Goal: Information Seeking & Learning: Learn about a topic

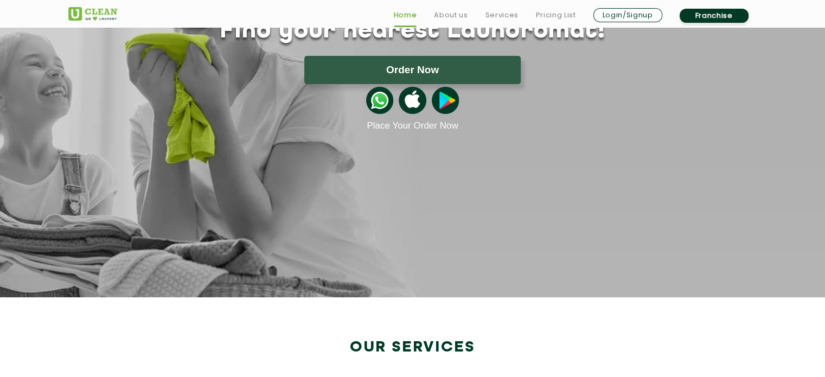
scroll to position [124, 0]
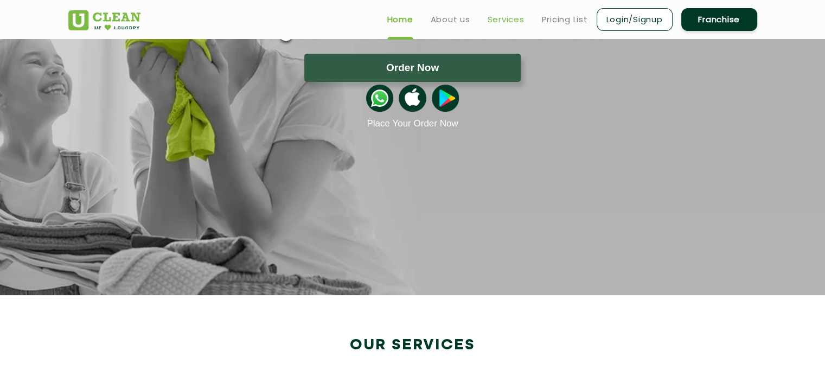
click at [509, 16] on link "Services" at bounding box center [506, 19] width 37 height 13
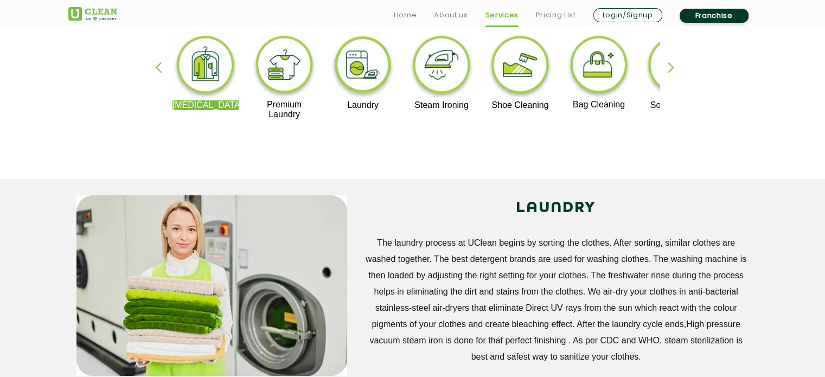
scroll to position [279, 0]
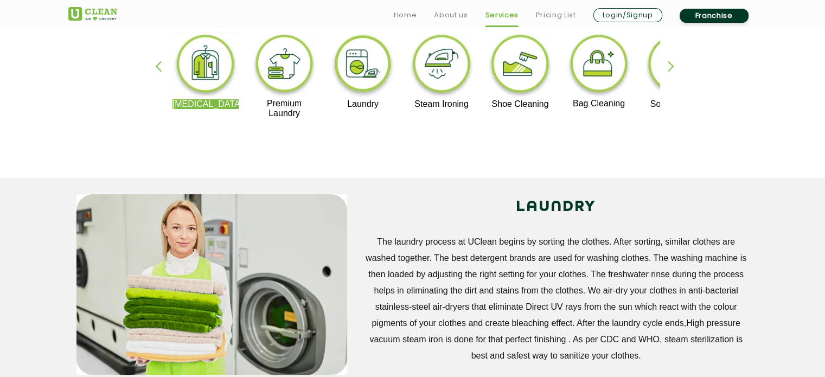
click at [742, 115] on div "[MEDICAL_DATA] Premium Laundry Laundry Steam Ironing Shoe Cleaning Bag Cleaning…" at bounding box center [412, 80] width 705 height 195
click at [668, 62] on div "button" at bounding box center [676, 76] width 16 height 30
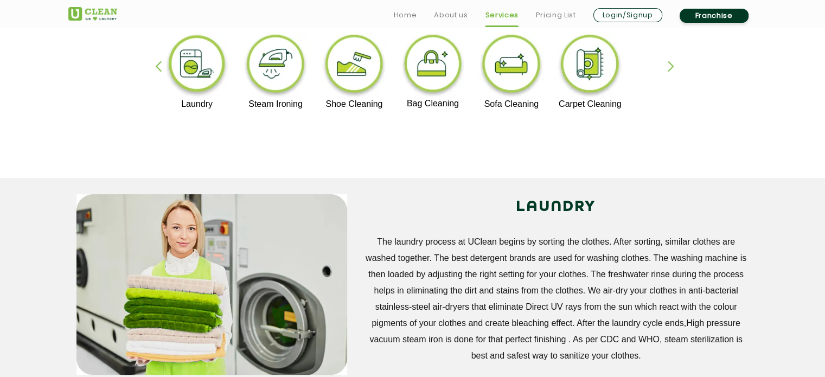
click at [678, 95] on div "[MEDICAL_DATA] Premium Laundry Laundry Steam Ironing Shoe Cleaning Bag Cleaning…" at bounding box center [412, 80] width 705 height 195
click at [669, 68] on div "button" at bounding box center [676, 76] width 16 height 30
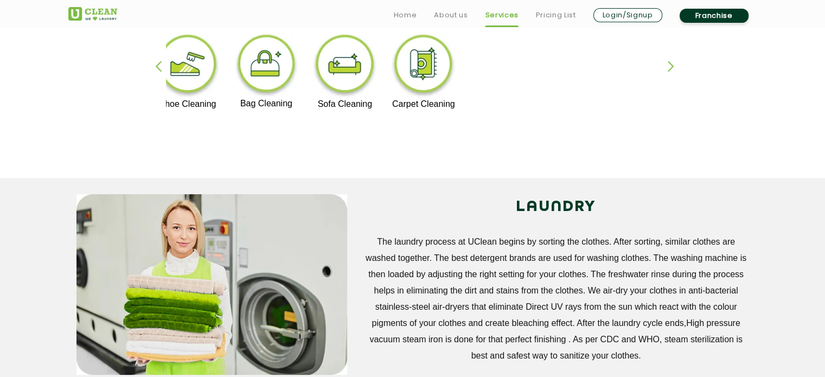
click at [669, 68] on div "button" at bounding box center [676, 76] width 16 height 30
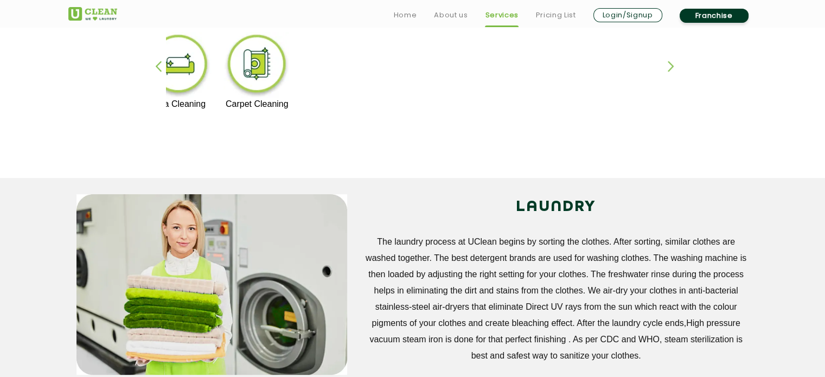
click at [158, 68] on div "button" at bounding box center [163, 76] width 16 height 30
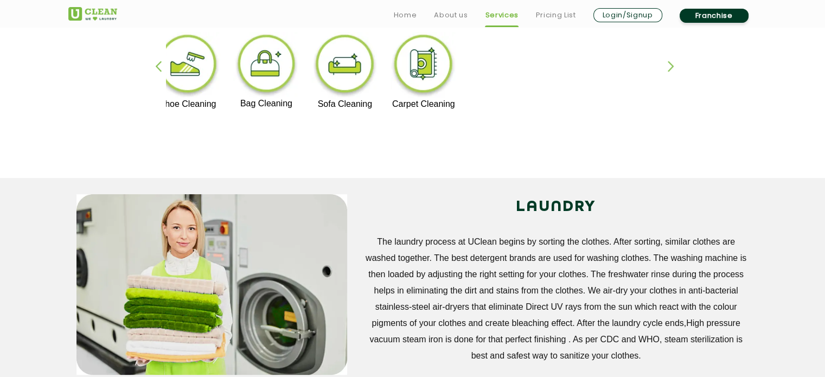
click at [158, 68] on div "button" at bounding box center [163, 76] width 16 height 30
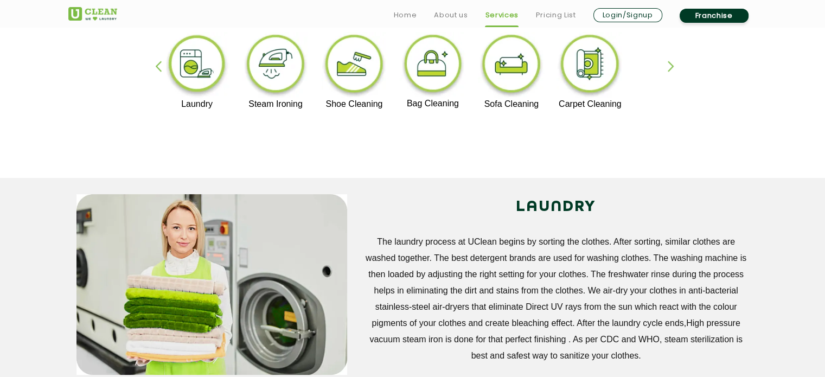
click at [158, 68] on div "button" at bounding box center [163, 76] width 16 height 30
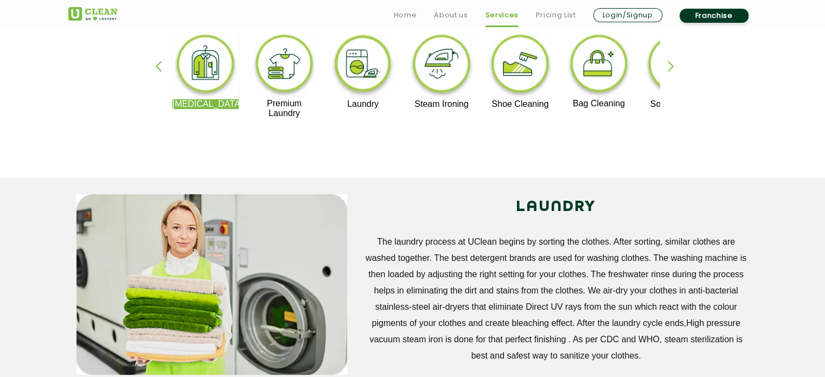
click at [158, 68] on div "button" at bounding box center [163, 76] width 16 height 30
click at [673, 61] on div "button" at bounding box center [676, 76] width 16 height 30
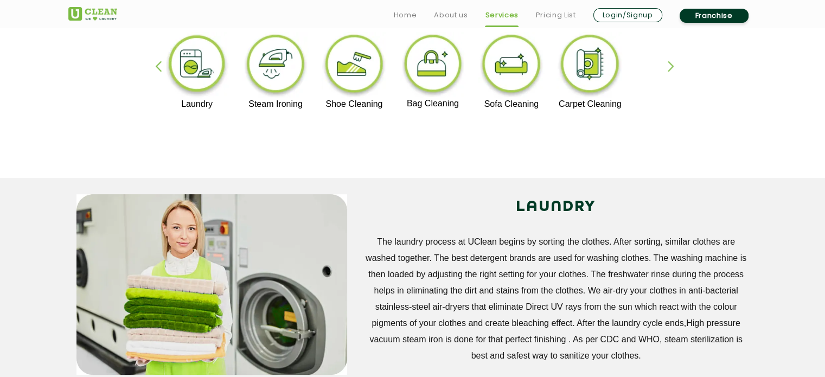
click at [155, 66] on div "button" at bounding box center [163, 76] width 16 height 30
